Goal: Task Accomplishment & Management: Complete application form

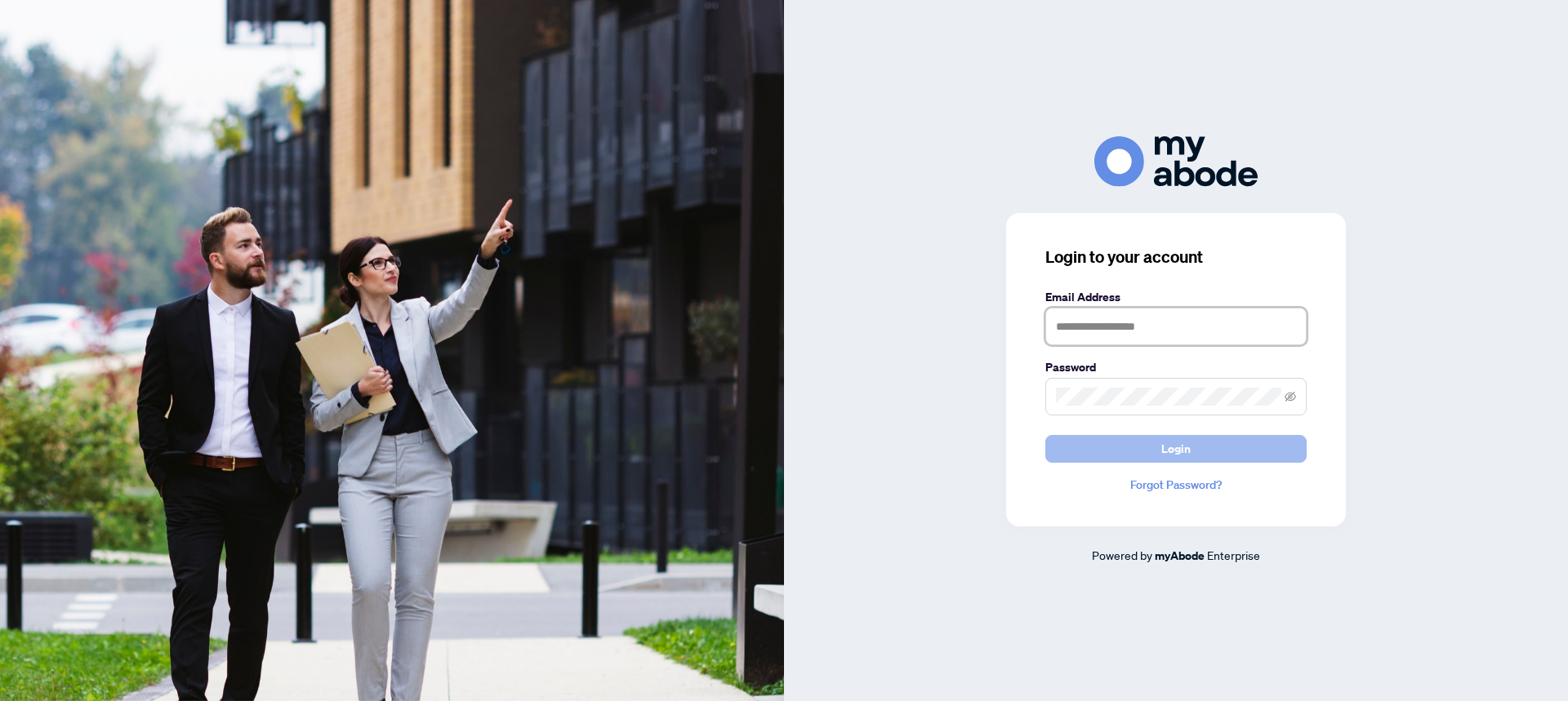
type input "**********"
click at [1140, 450] on button "Login" at bounding box center [1176, 448] width 261 height 28
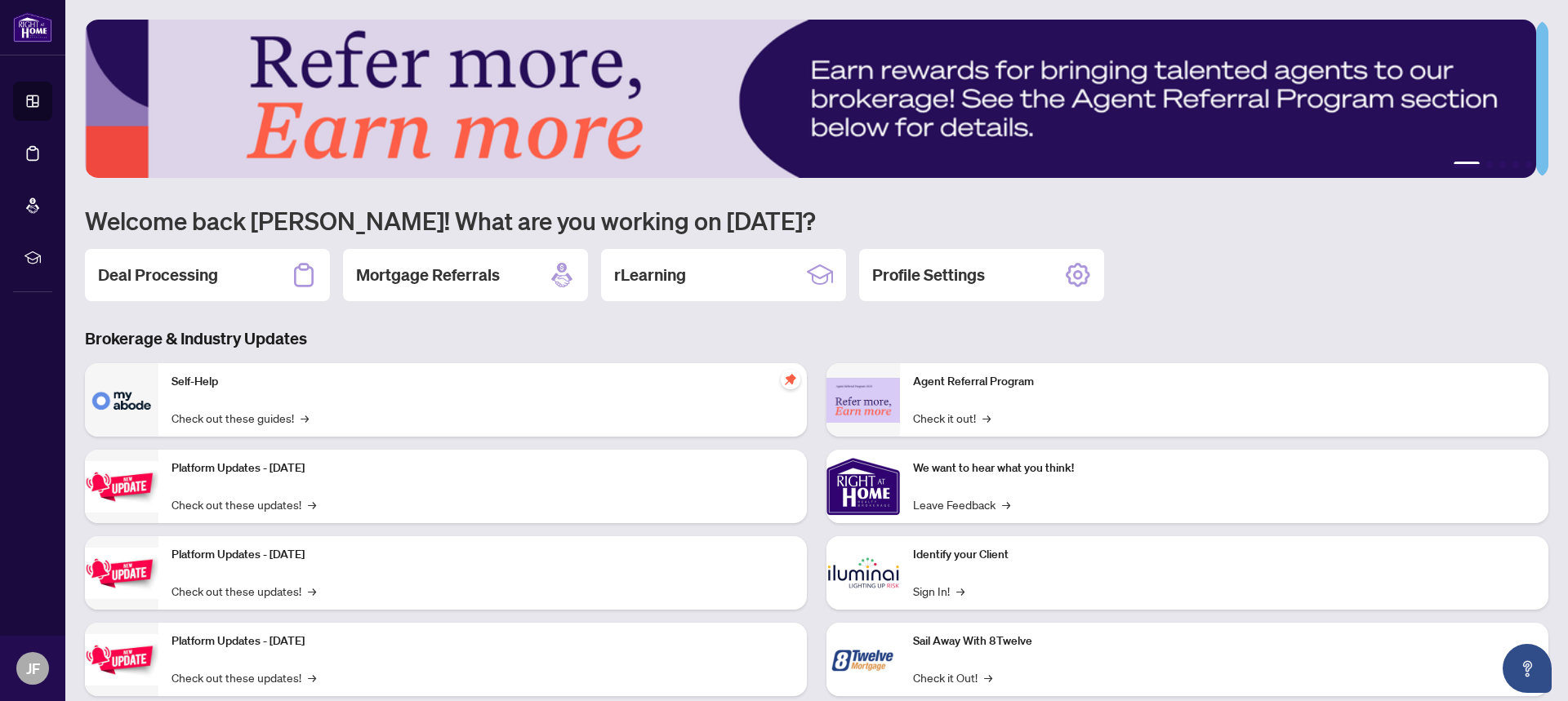
click at [177, 273] on h2 "Deal Processing" at bounding box center [158, 275] width 120 height 23
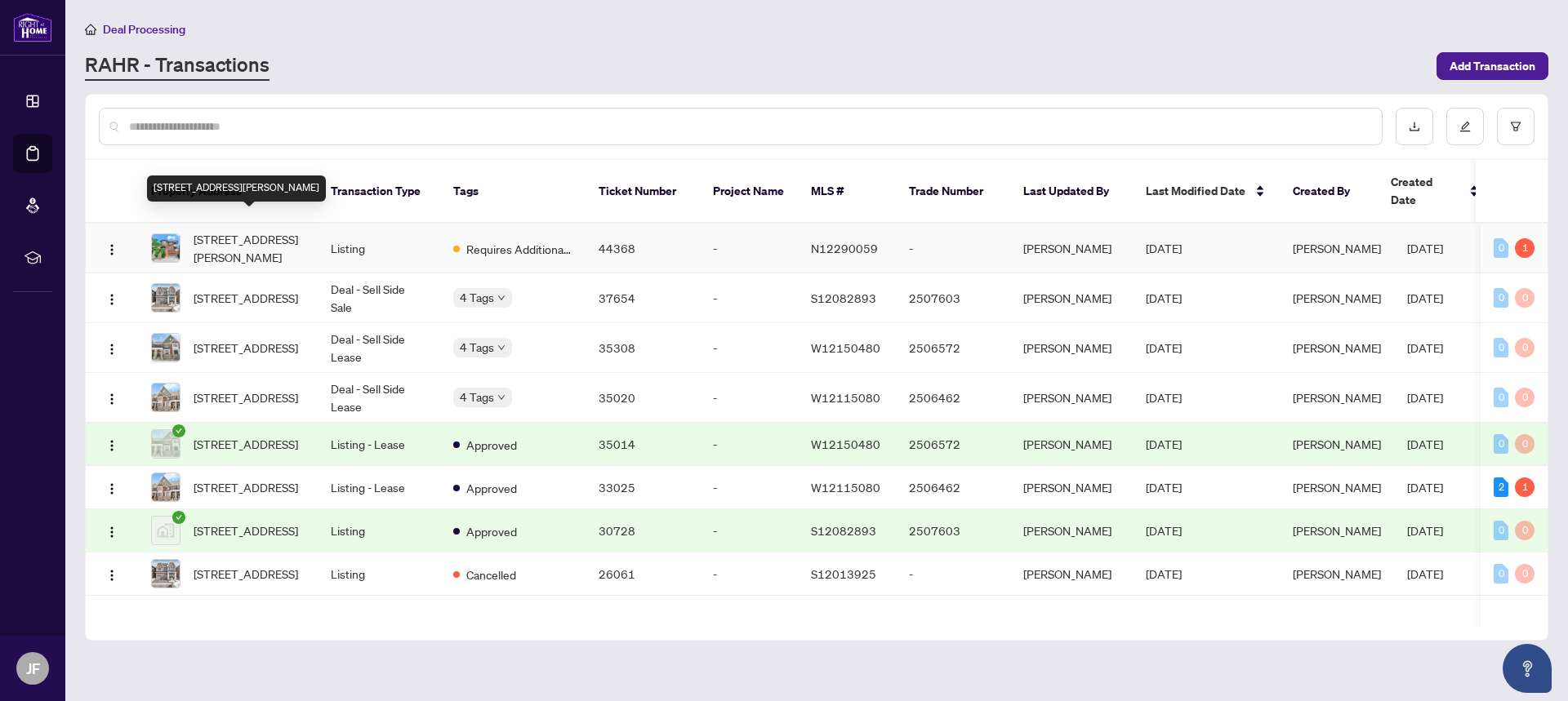
click at [237, 239] on span "[STREET_ADDRESS][PERSON_NAME]" at bounding box center [249, 248] width 111 height 36
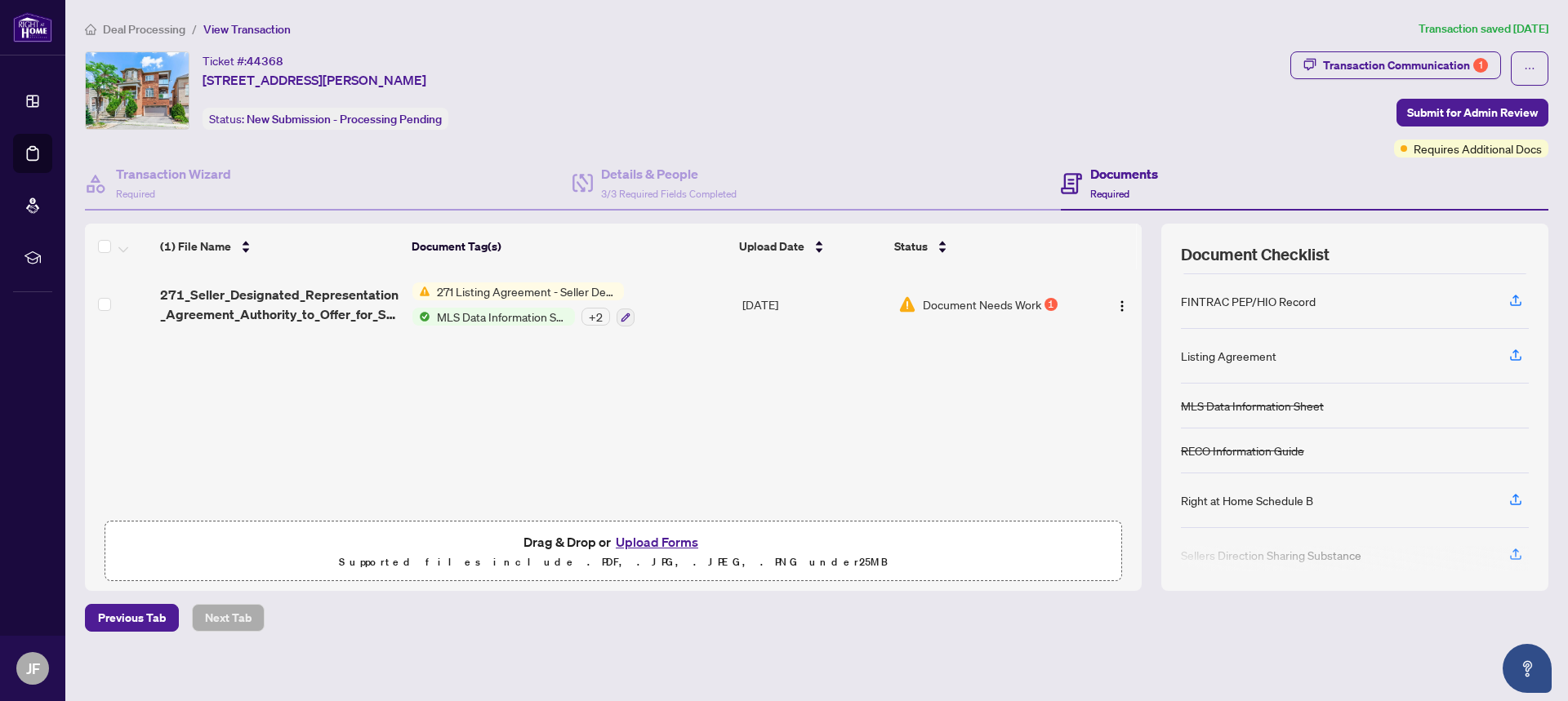
scroll to position [81, 0]
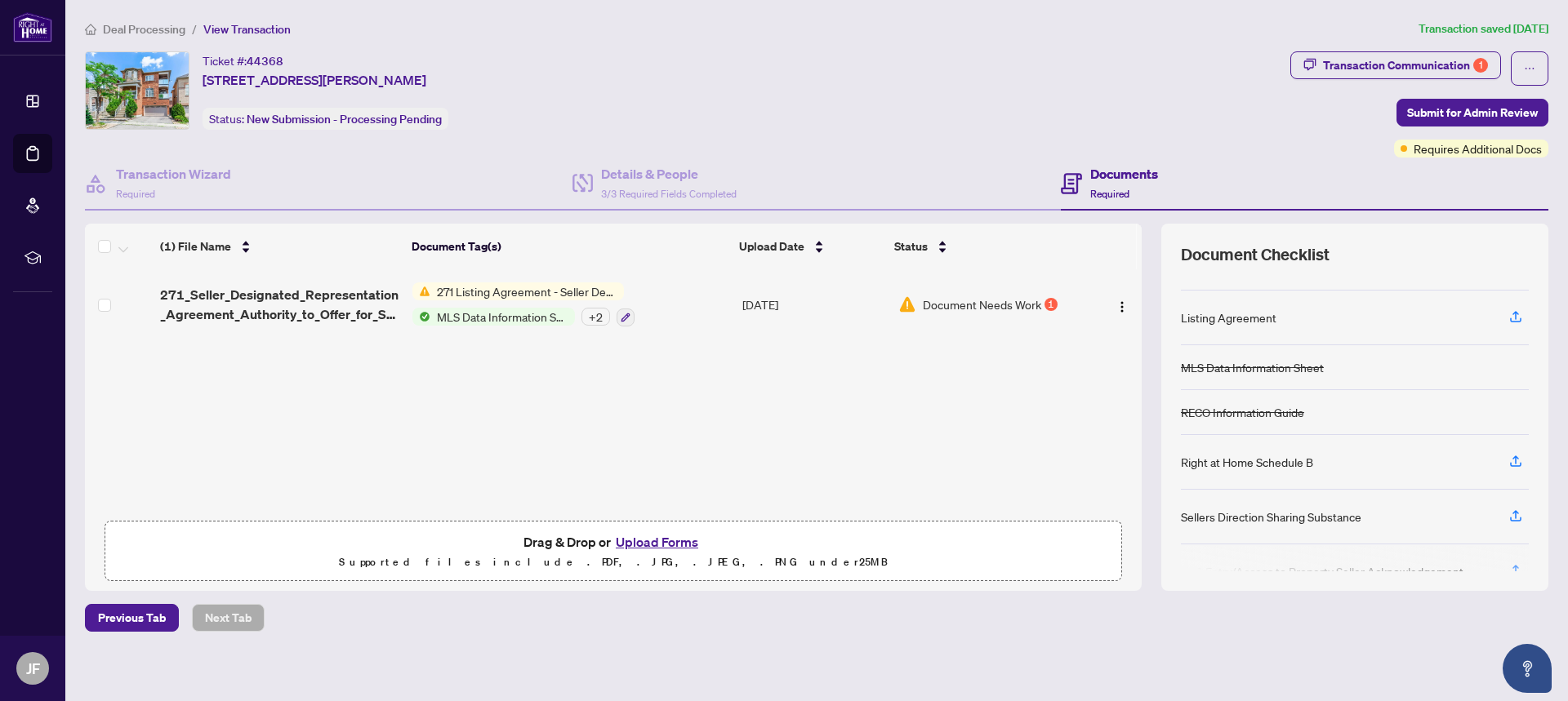
click at [986, 307] on span "Document Needs Work" at bounding box center [981, 304] width 118 height 18
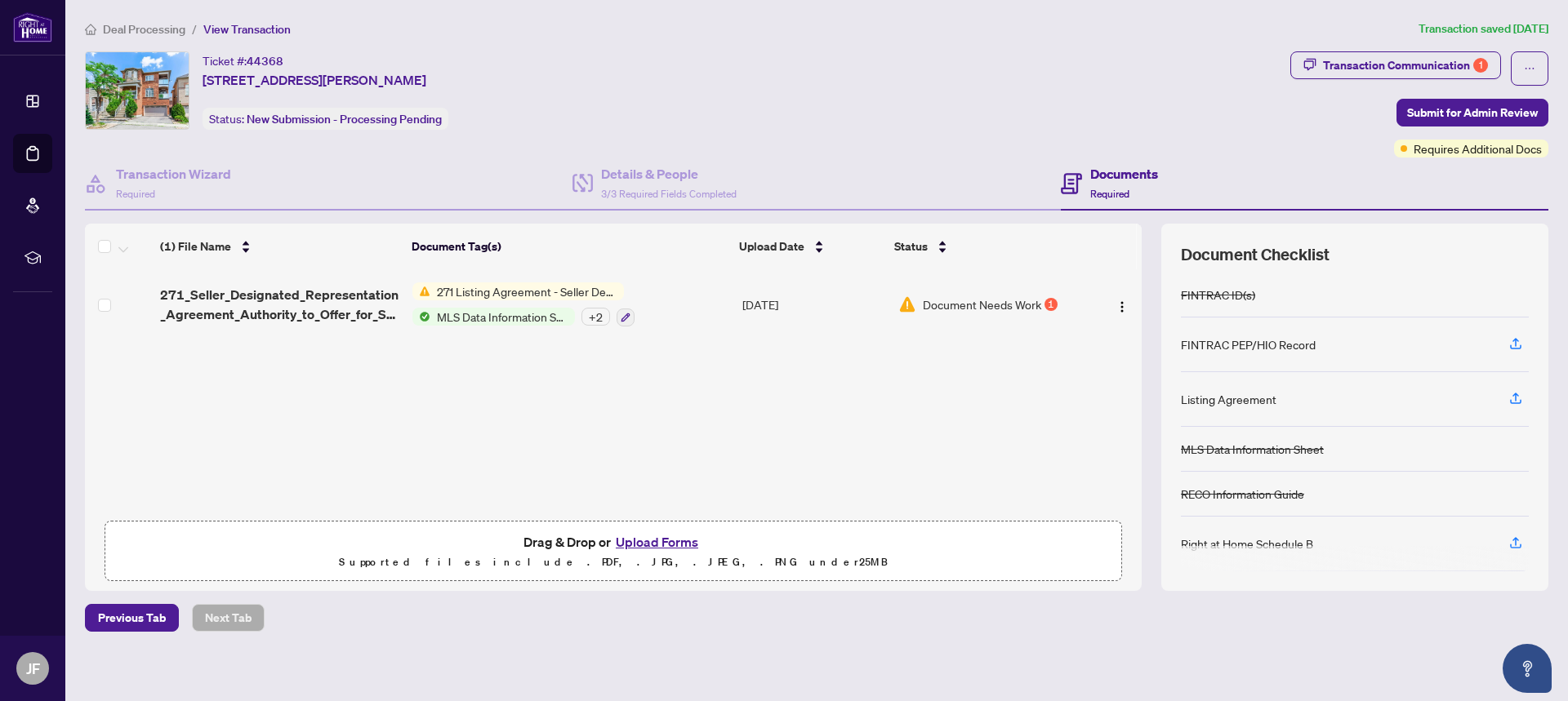
click at [647, 545] on button "Upload Forms" at bounding box center [657, 541] width 92 height 21
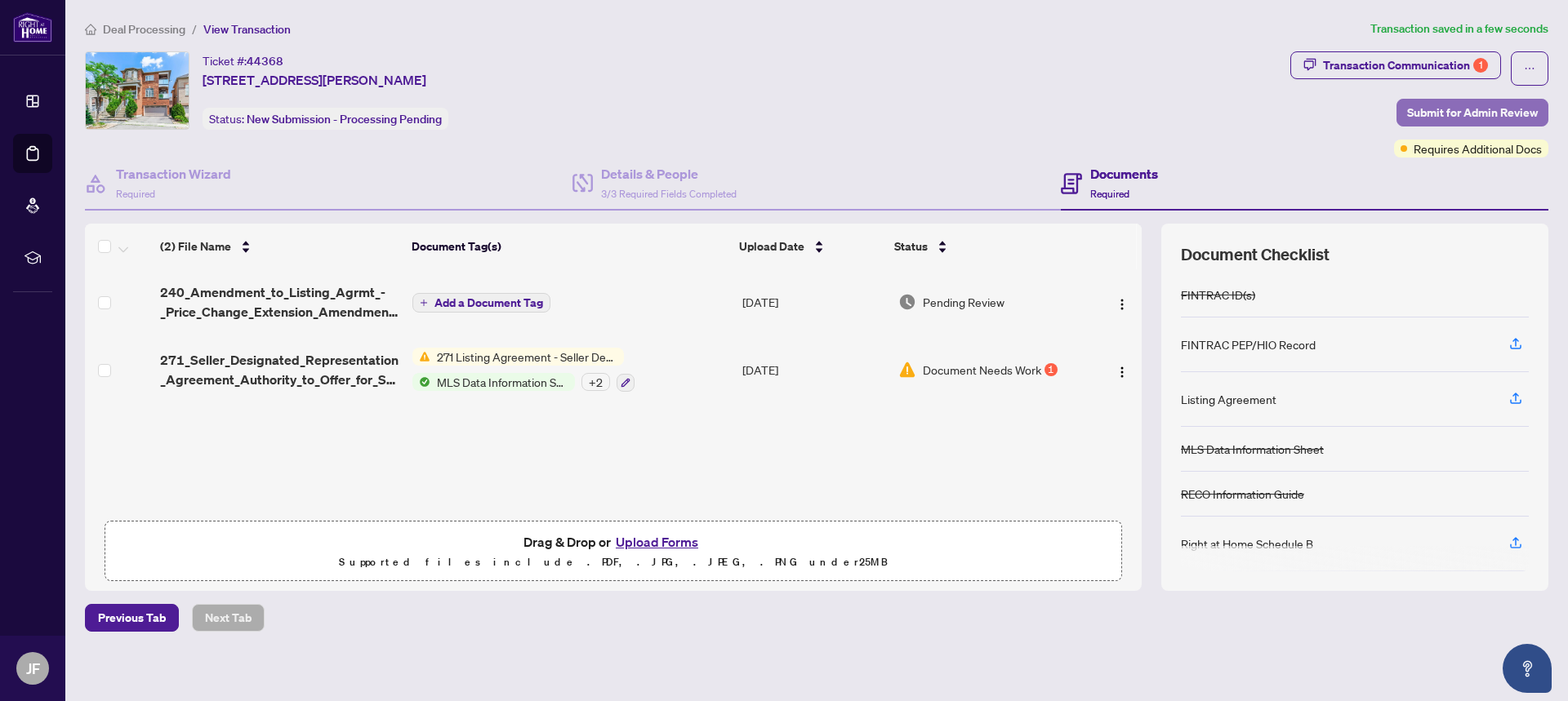
click at [1441, 117] on span "Submit for Admin Review" at bounding box center [1472, 112] width 131 height 26
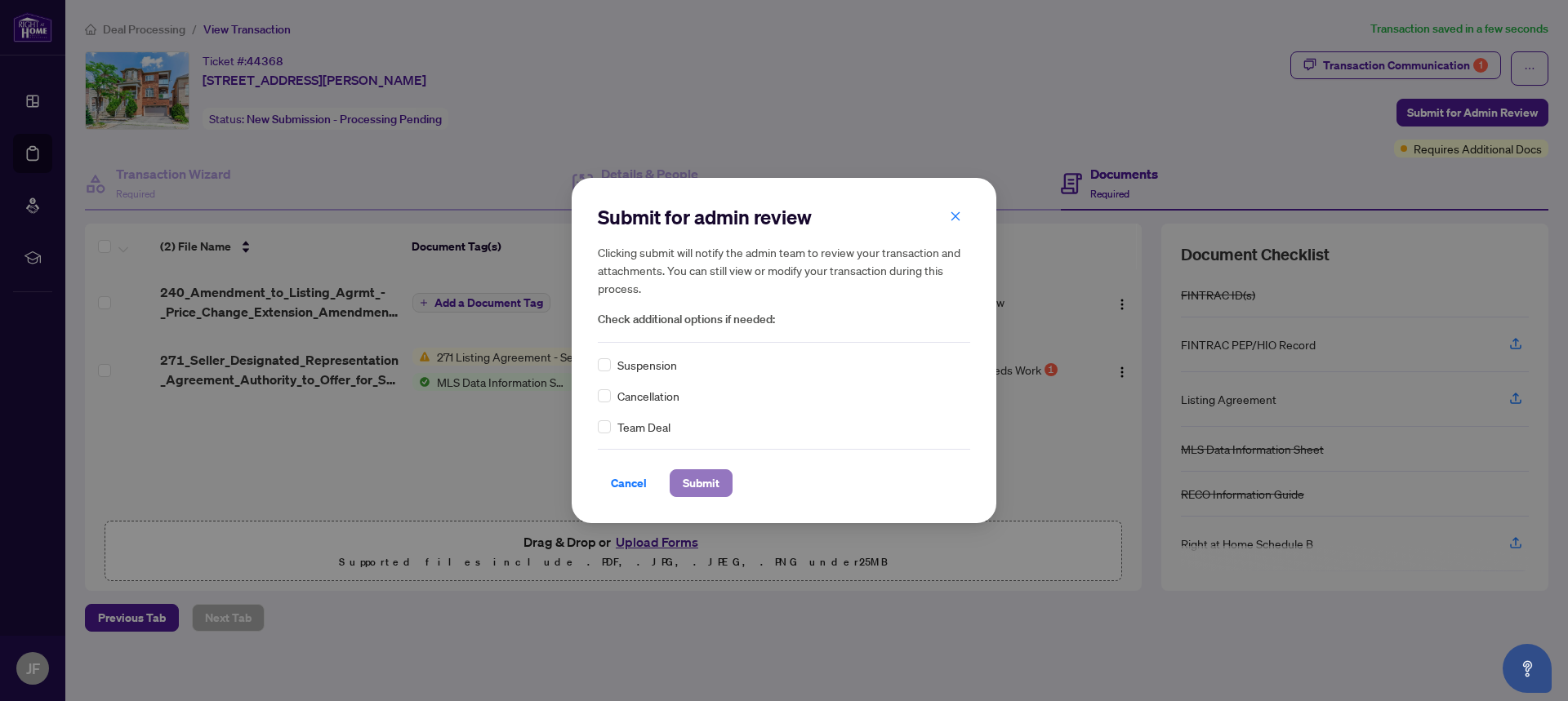
click at [698, 488] on span "Submit" at bounding box center [701, 482] width 37 height 26
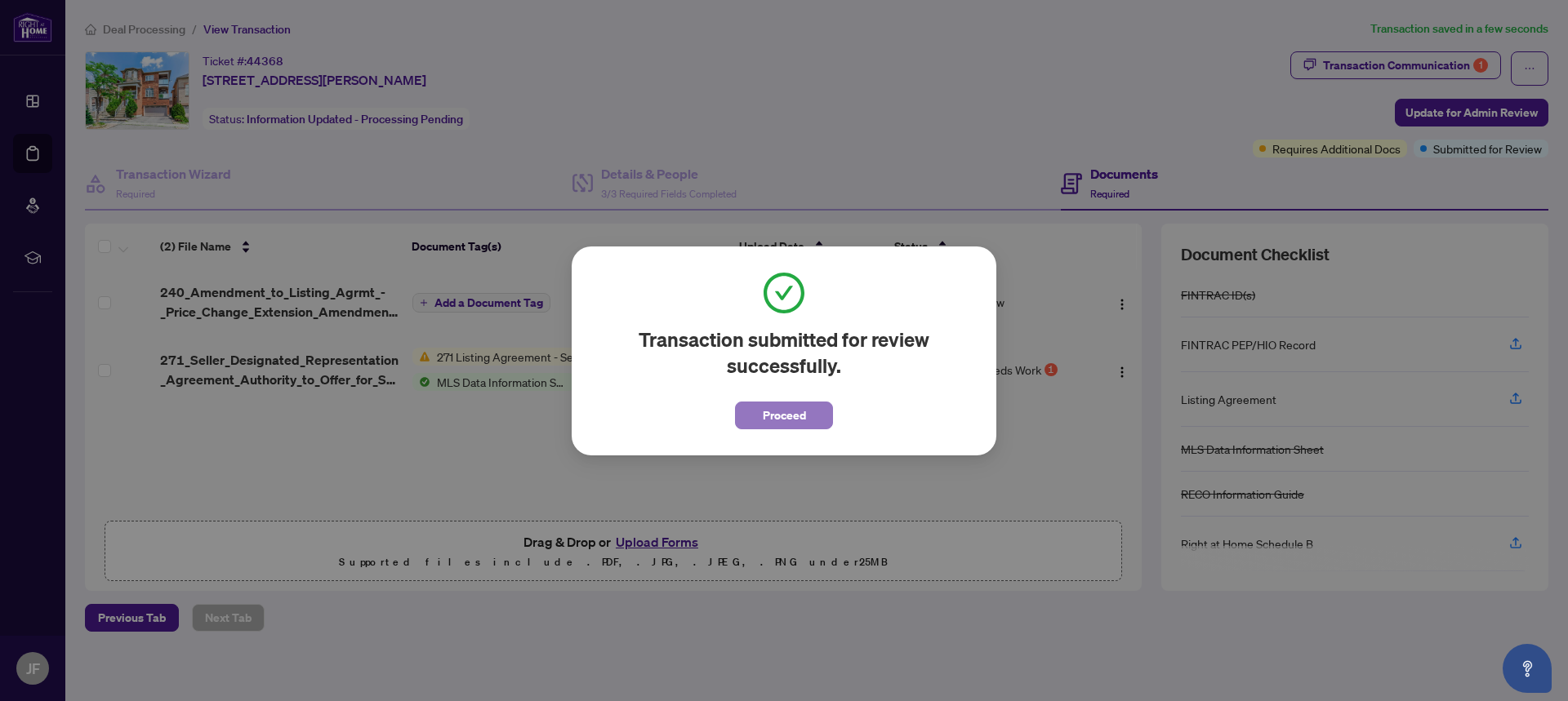
click at [774, 420] on span "Proceed" at bounding box center [784, 415] width 44 height 26
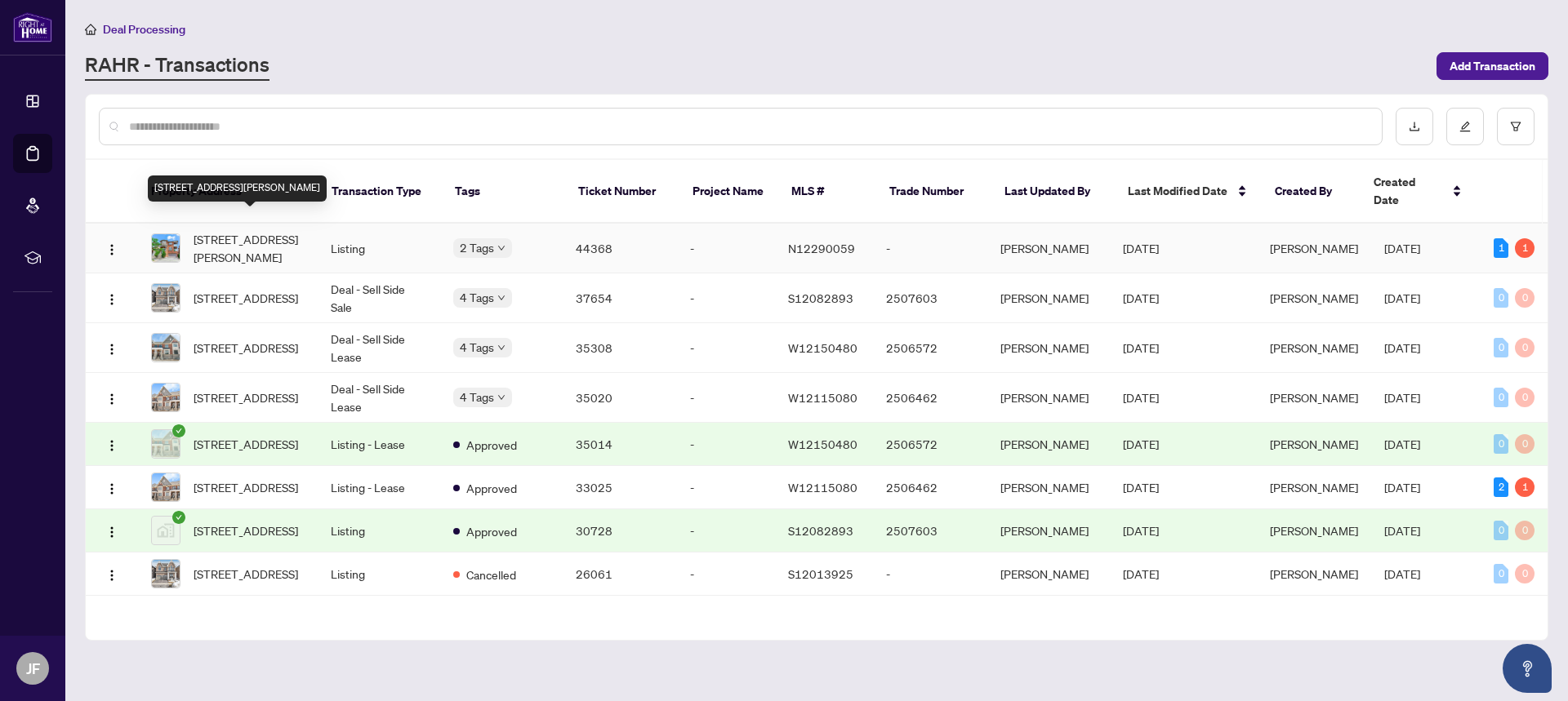
click at [276, 237] on span "[STREET_ADDRESS][PERSON_NAME]" at bounding box center [249, 248] width 111 height 36
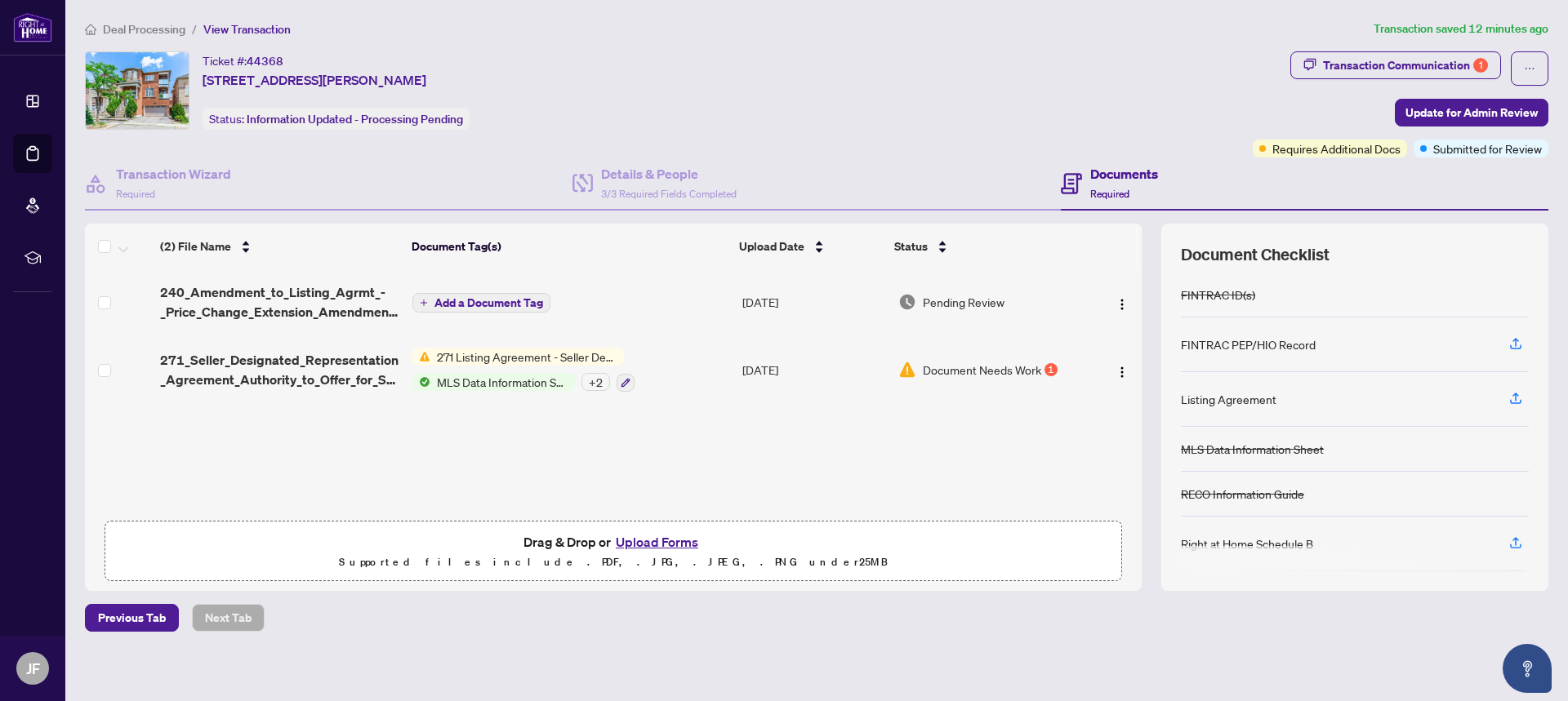
click at [630, 543] on button "Upload Forms" at bounding box center [657, 541] width 92 height 21
